Goal: Information Seeking & Learning: Learn about a topic

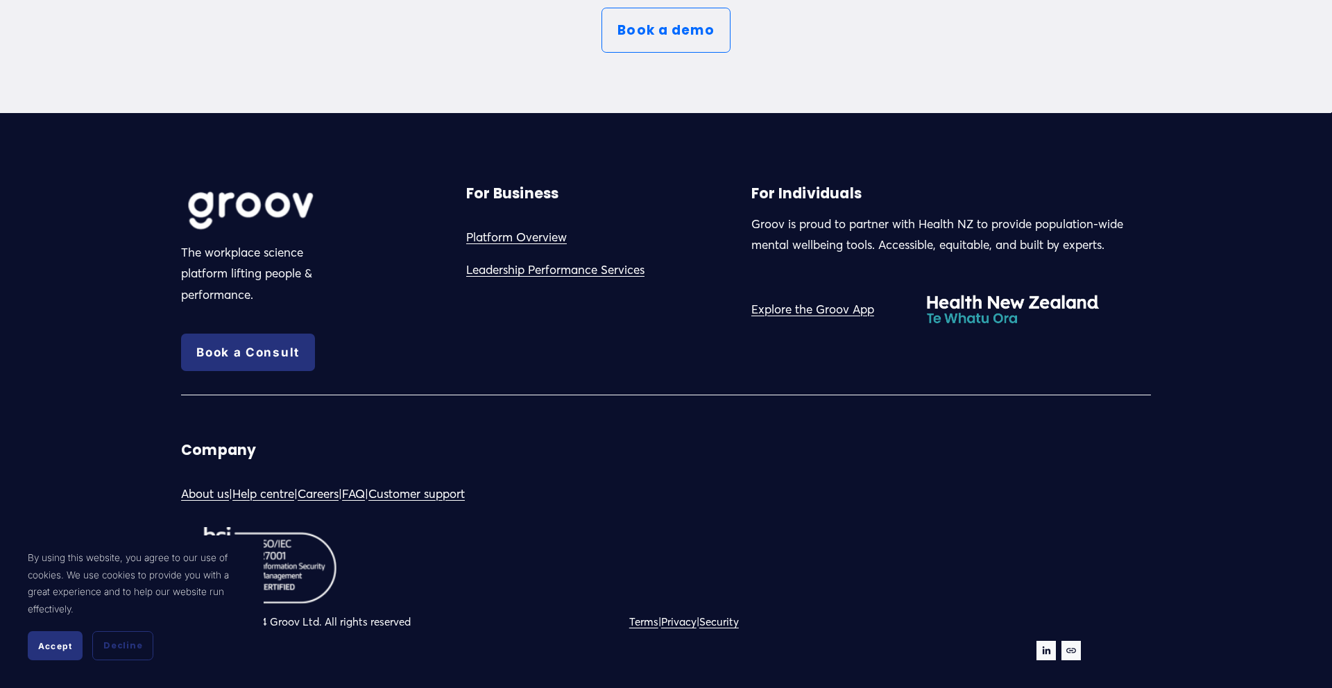
scroll to position [7878, 0]
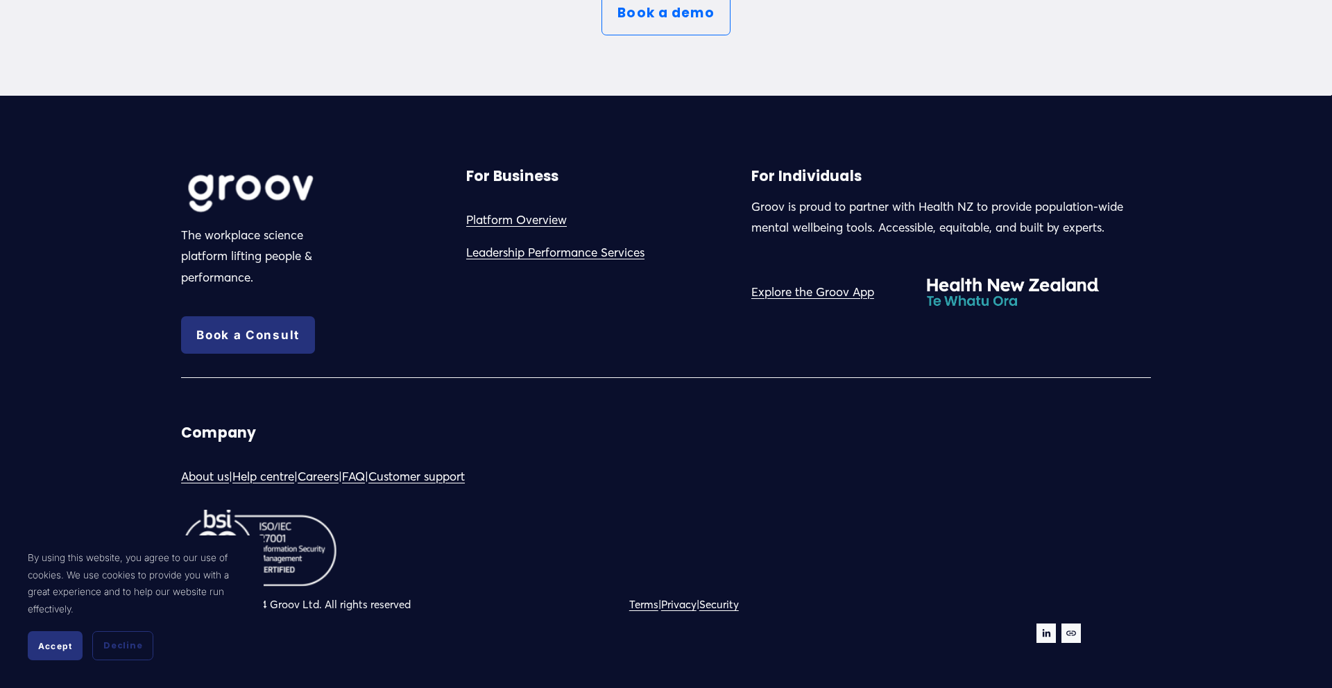
click at [688, 602] on link "Privacy" at bounding box center [678, 604] width 35 height 19
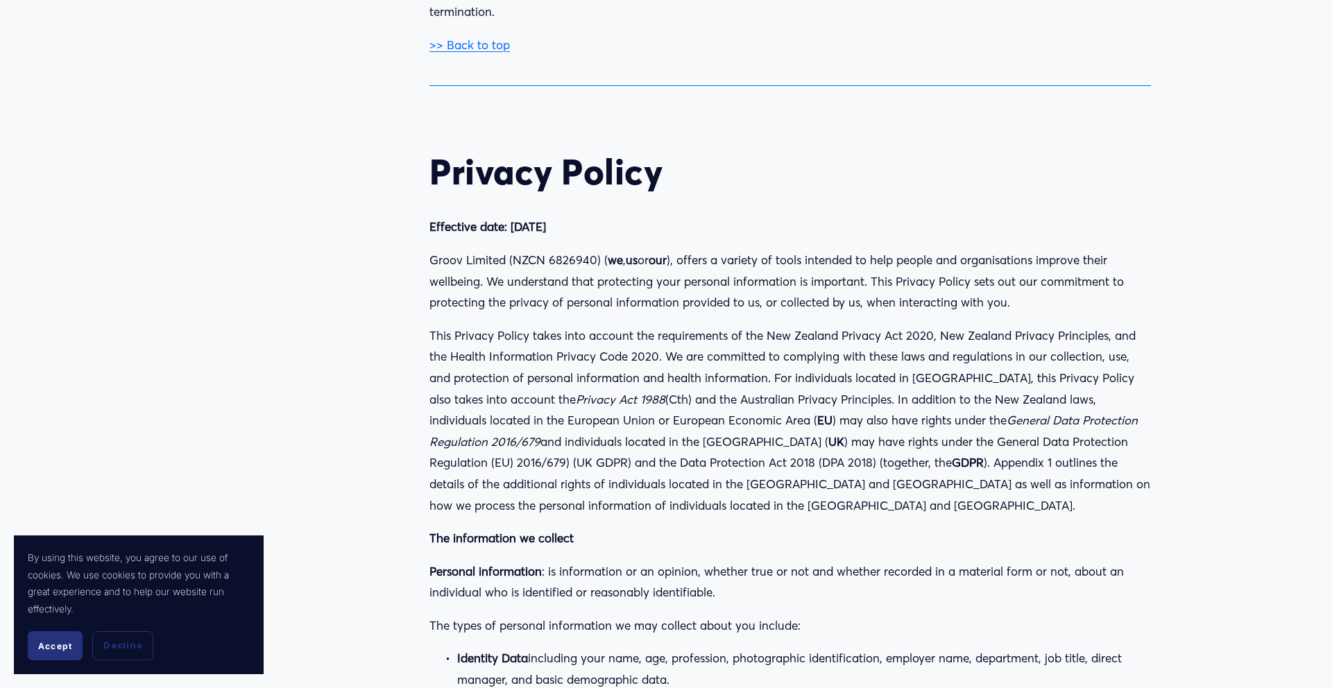
scroll to position [17795, 0]
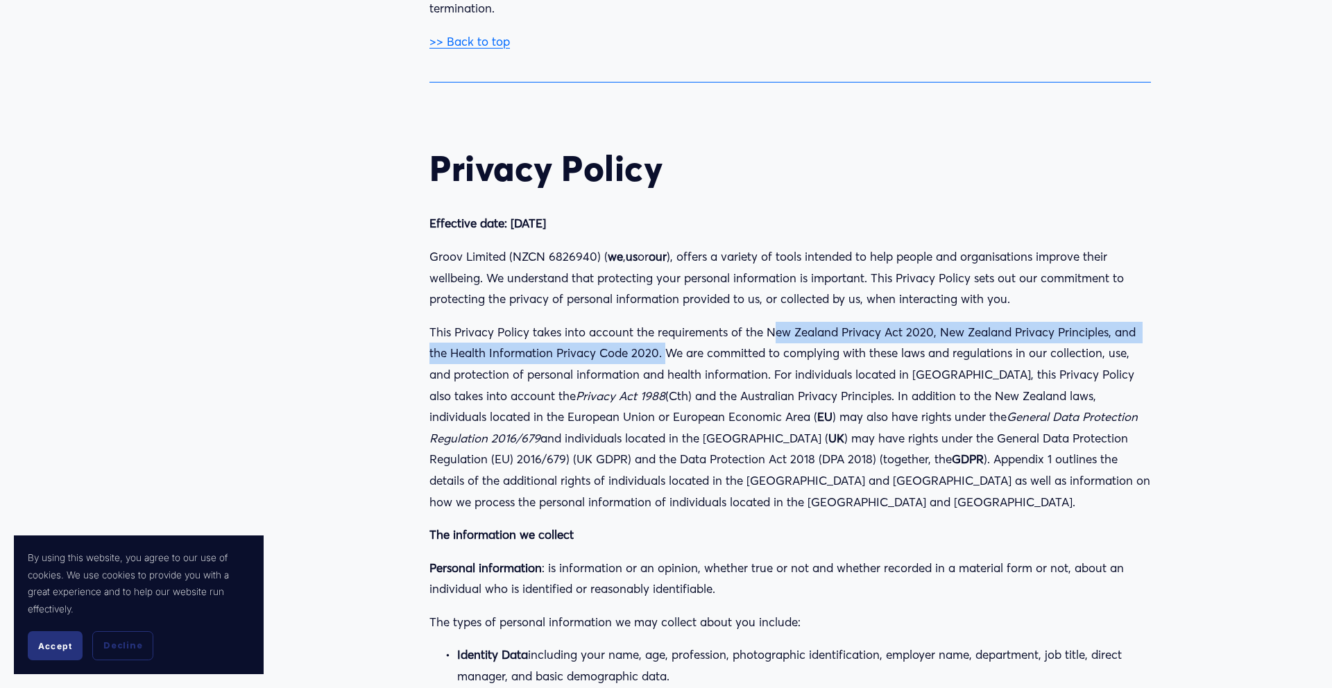
drag, startPoint x: 770, startPoint y: 208, endPoint x: 666, endPoint y: 225, distance: 105.4
click at [666, 322] on p "This Privacy Policy takes into account the requirements of the New Zealand Priv…" at bounding box center [790, 417] width 722 height 191
copy p "ew Zealand Privacy Act 2020, [GEOGRAPHIC_DATA] Privacy Principles, and the Heal…"
